Goal: Task Accomplishment & Management: Manage account settings

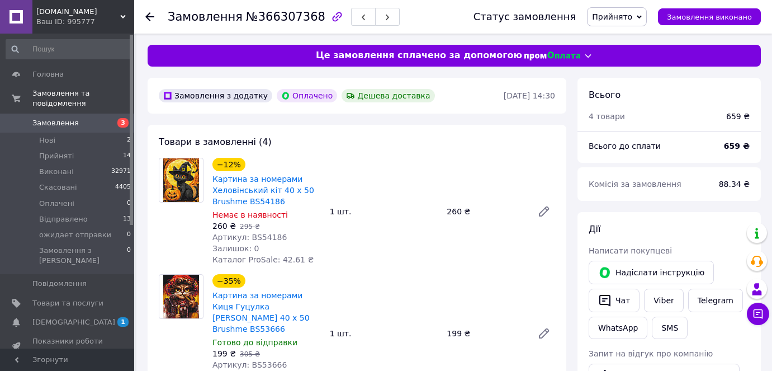
scroll to position [355, 0]
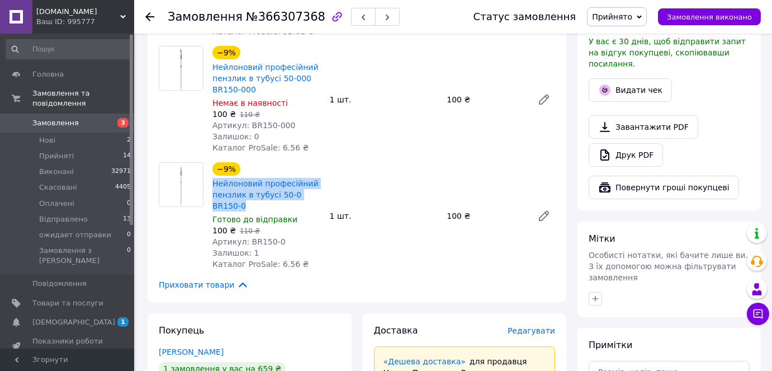
click at [42, 118] on span "Замовлення" at bounding box center [55, 123] width 46 height 10
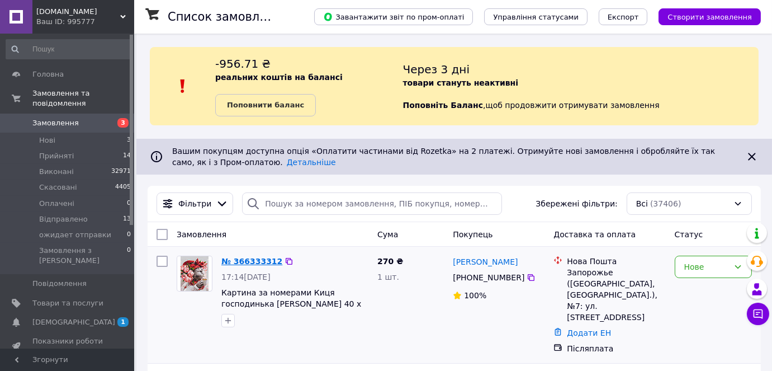
click at [241, 258] on link "№ 366333312" at bounding box center [251, 261] width 61 height 9
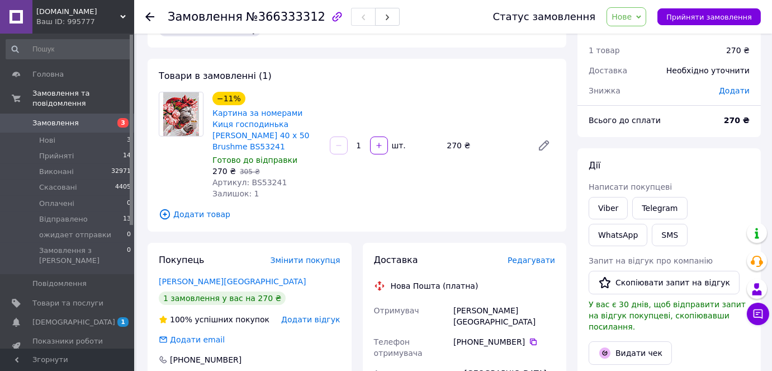
scroll to position [50, 0]
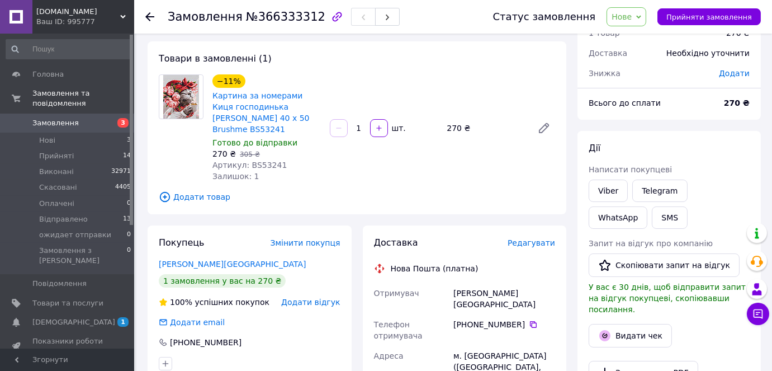
click at [59, 118] on span "Замовлення" at bounding box center [55, 123] width 46 height 10
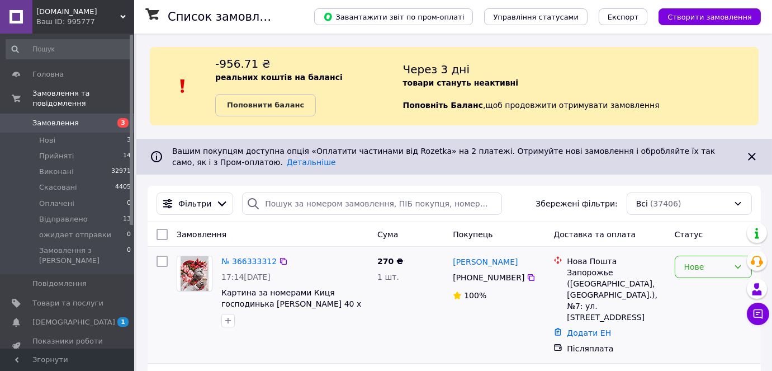
click at [736, 262] on icon at bounding box center [737, 266] width 9 height 9
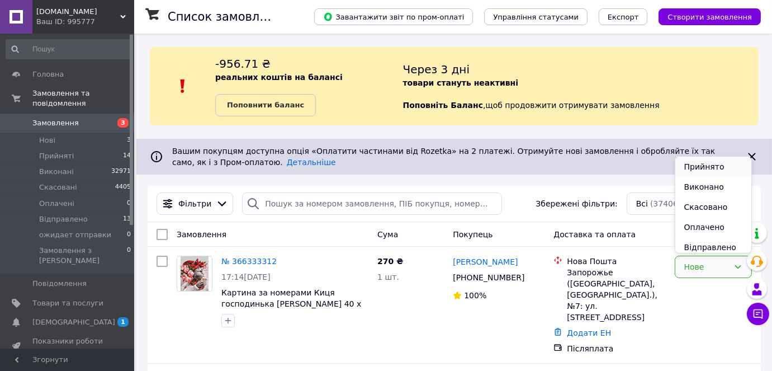
click at [722, 166] on li "Прийнято" at bounding box center [713, 166] width 76 height 20
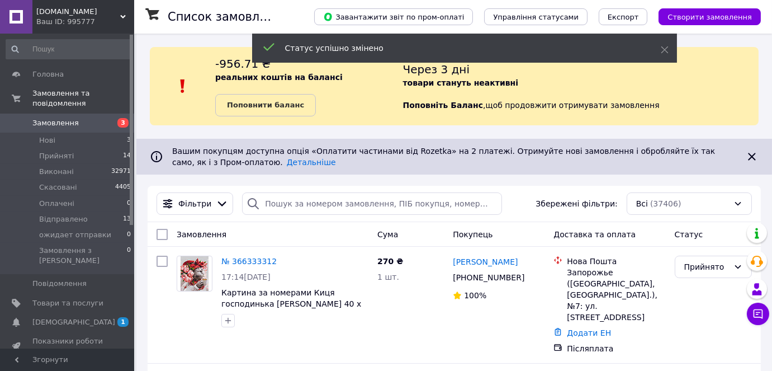
click at [251, 260] on link "№ 366333312" at bounding box center [248, 261] width 55 height 9
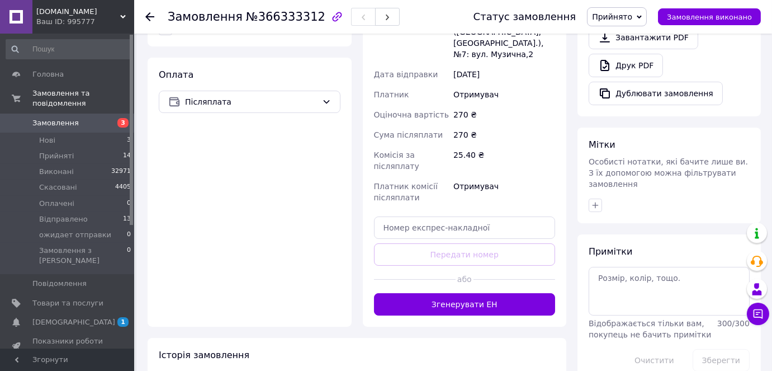
scroll to position [395, 0]
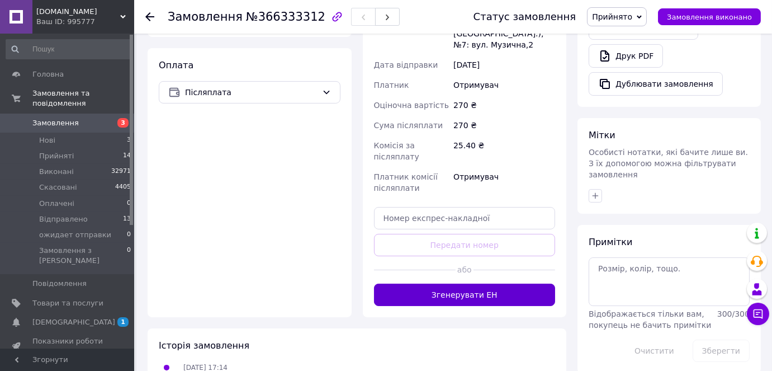
click at [453, 283] on button "Згенерувати ЕН" at bounding box center [465, 294] width 182 height 22
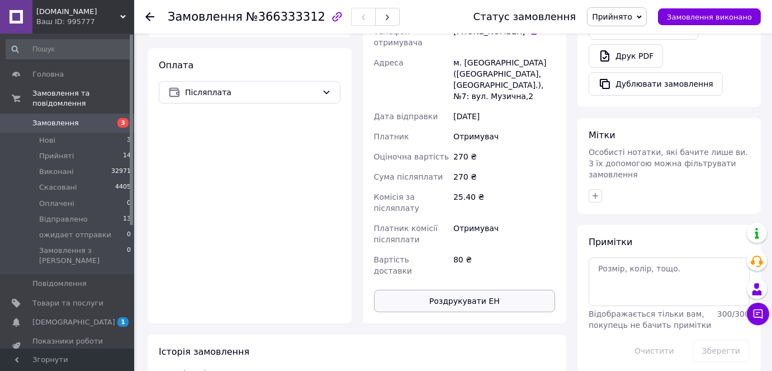
click at [481, 289] on button "Роздрукувати ЕН" at bounding box center [465, 300] width 182 height 22
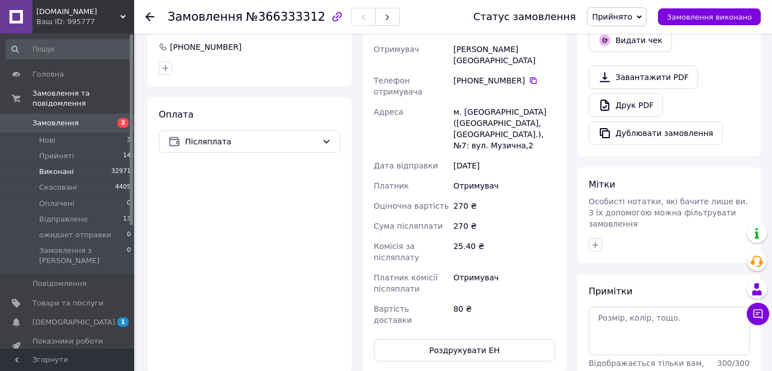
scroll to position [293, 0]
